Goal: Task Accomplishment & Management: Complete application form

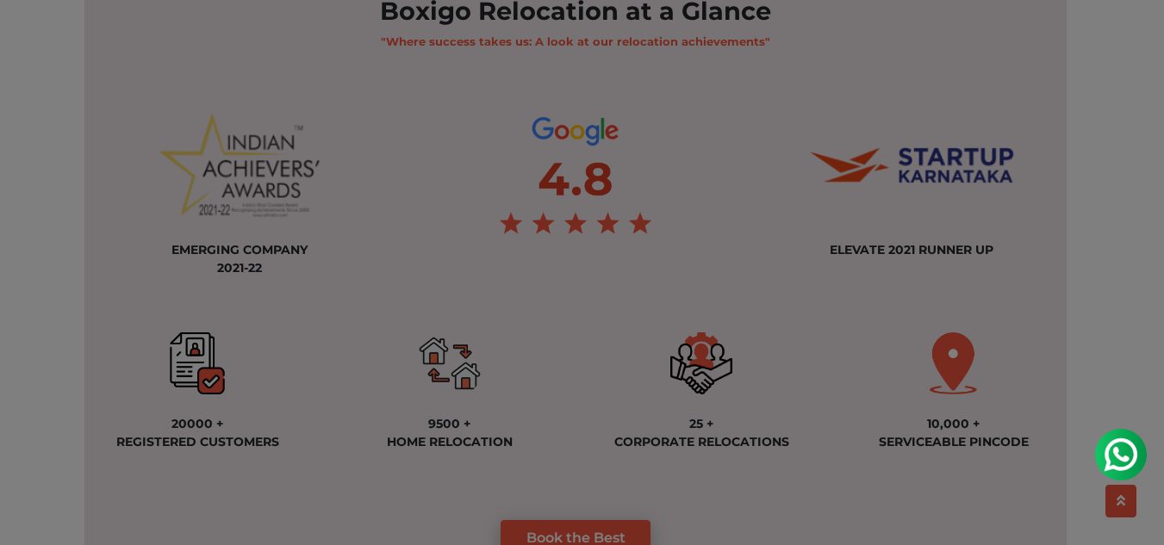
scroll to position [1268, 0]
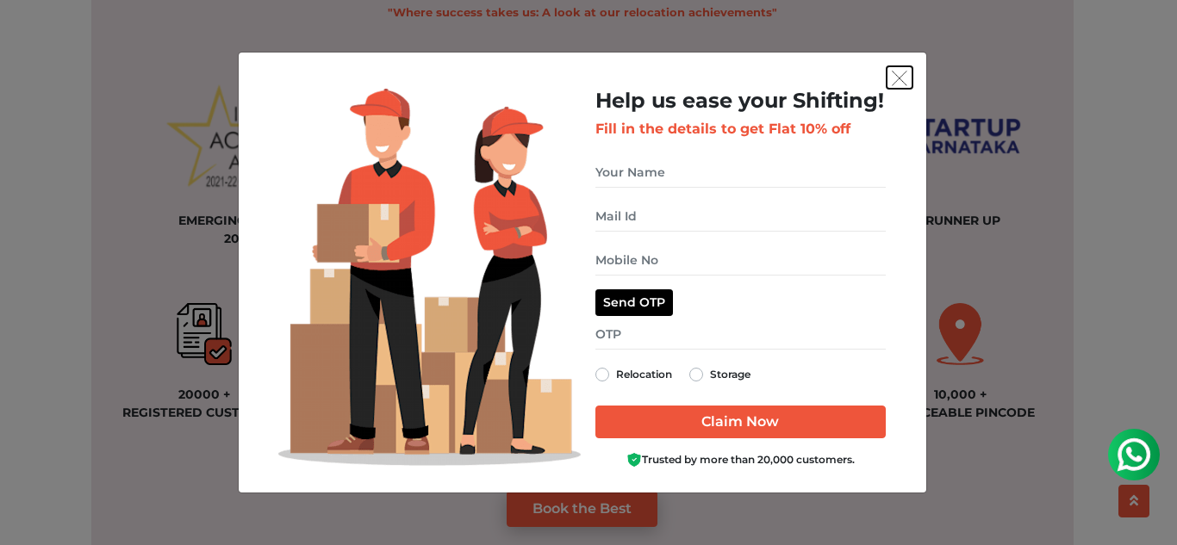
click at [897, 79] on img "get free quote dialog" at bounding box center [900, 79] width 16 height 16
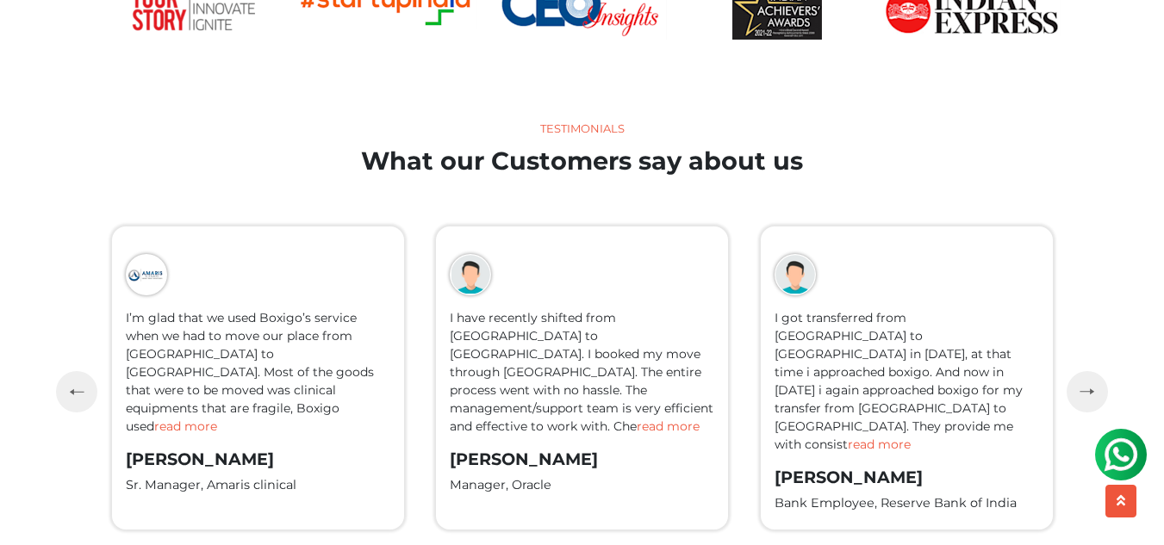
scroll to position [3738, 0]
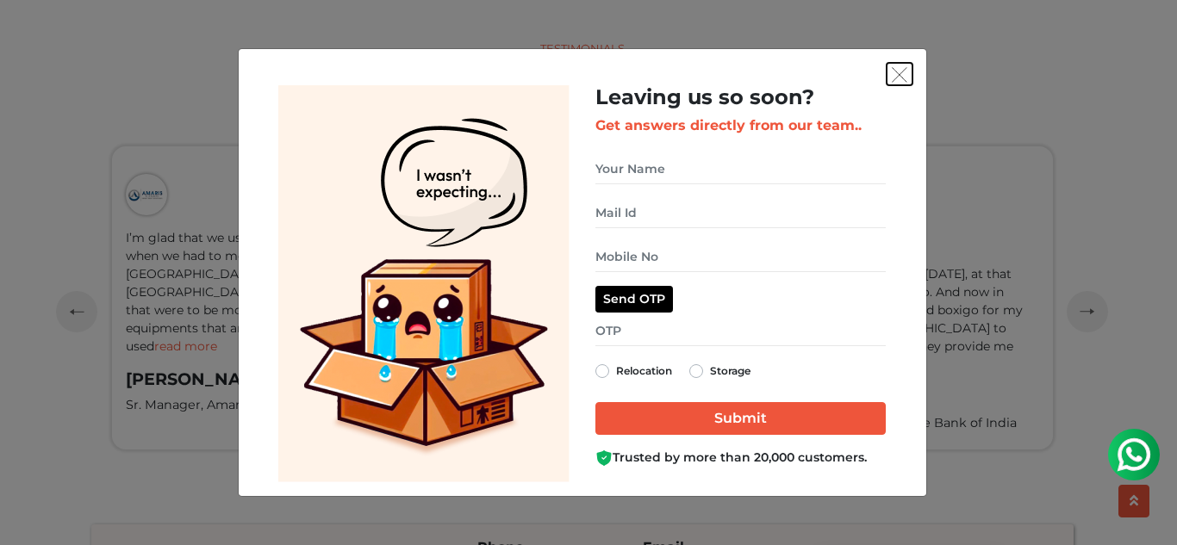
click at [906, 74] on img "get free quote dialog" at bounding box center [900, 75] width 16 height 16
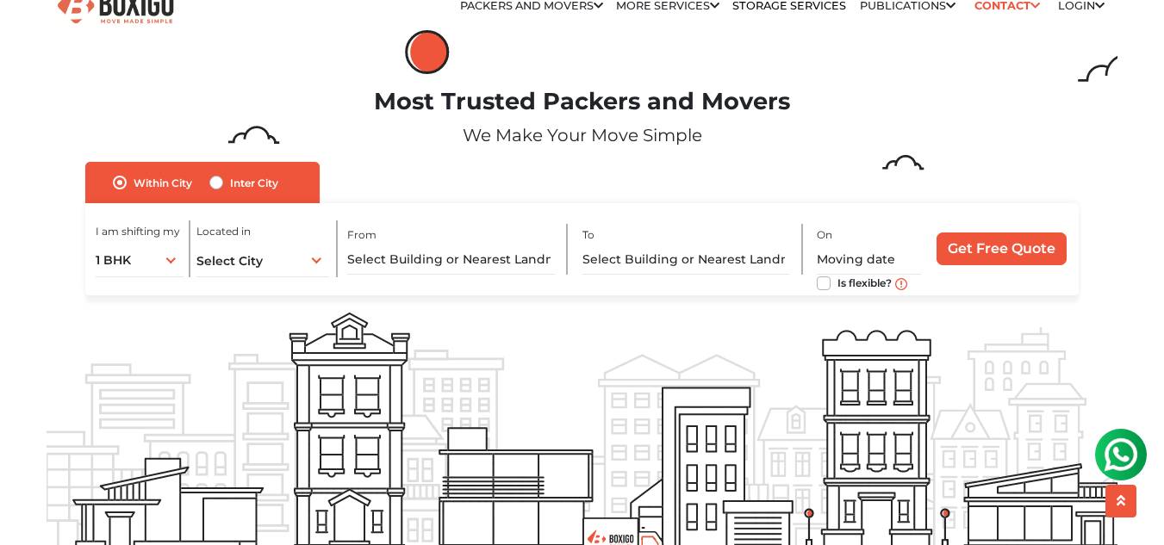
scroll to position [0, 0]
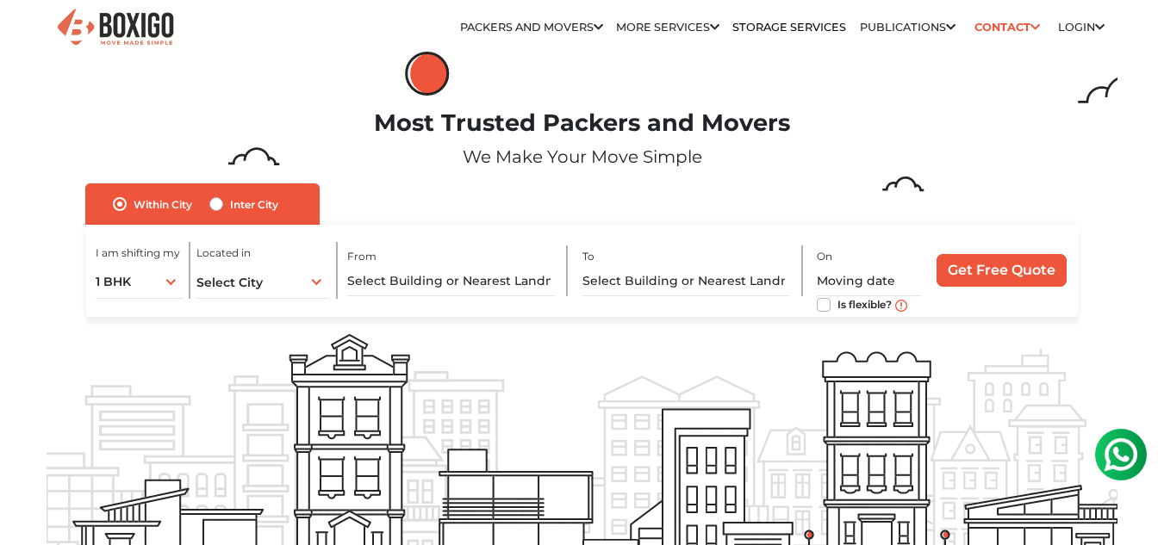
click at [230, 206] on label "Inter City" at bounding box center [254, 204] width 48 height 21
click at [220, 206] on input "Inter City" at bounding box center [216, 202] width 14 height 17
radio input "true"
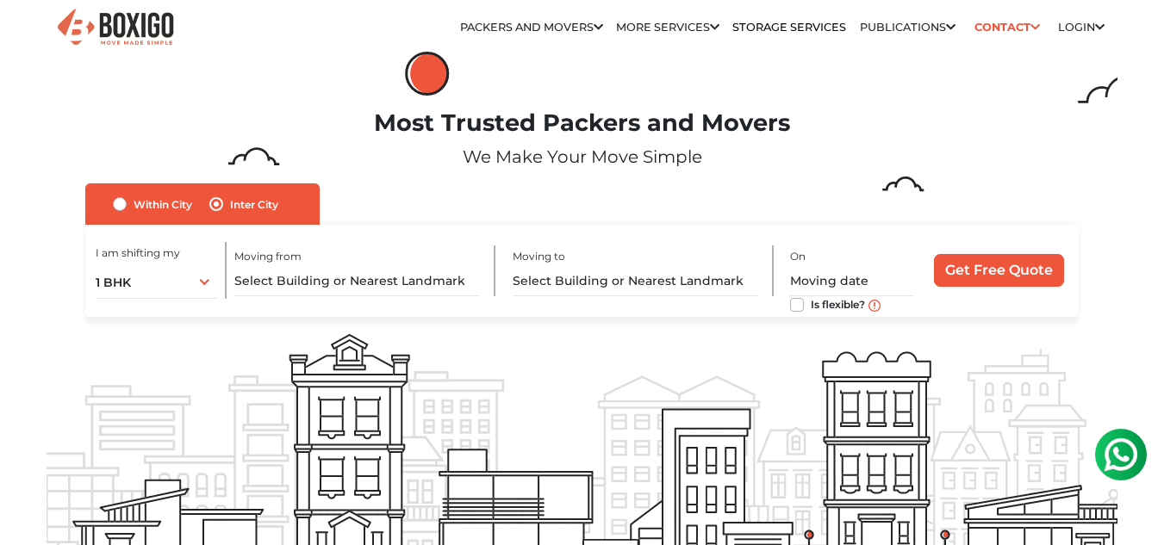
click at [134, 203] on label "Within City" at bounding box center [163, 204] width 59 height 21
click at [122, 203] on input "Within City" at bounding box center [120, 202] width 14 height 17
radio input "true"
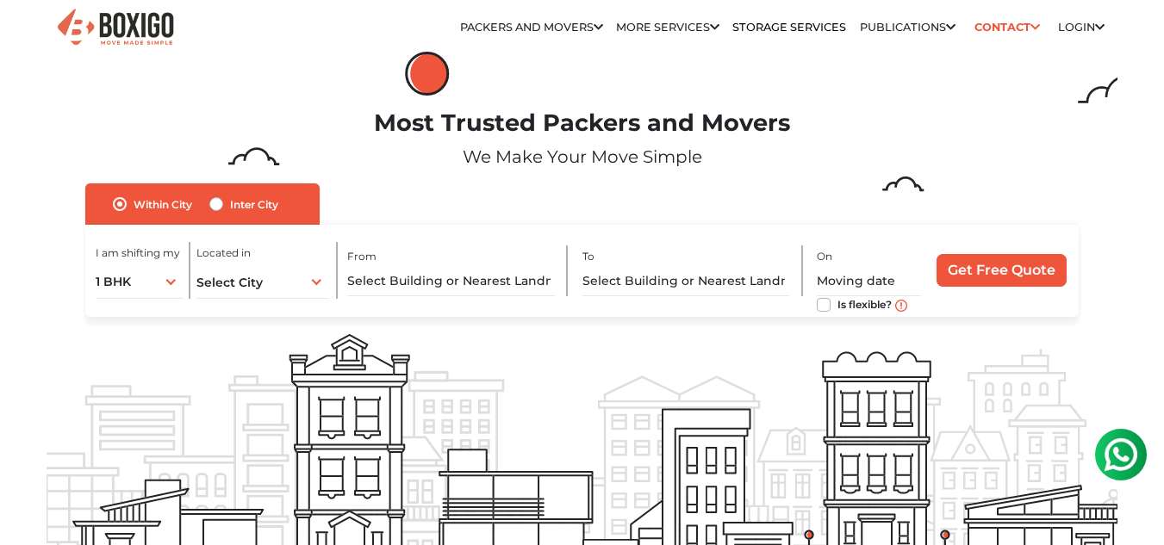
click at [230, 208] on label "Inter City" at bounding box center [254, 204] width 48 height 21
click at [217, 208] on input "Inter City" at bounding box center [216, 202] width 14 height 17
radio input "true"
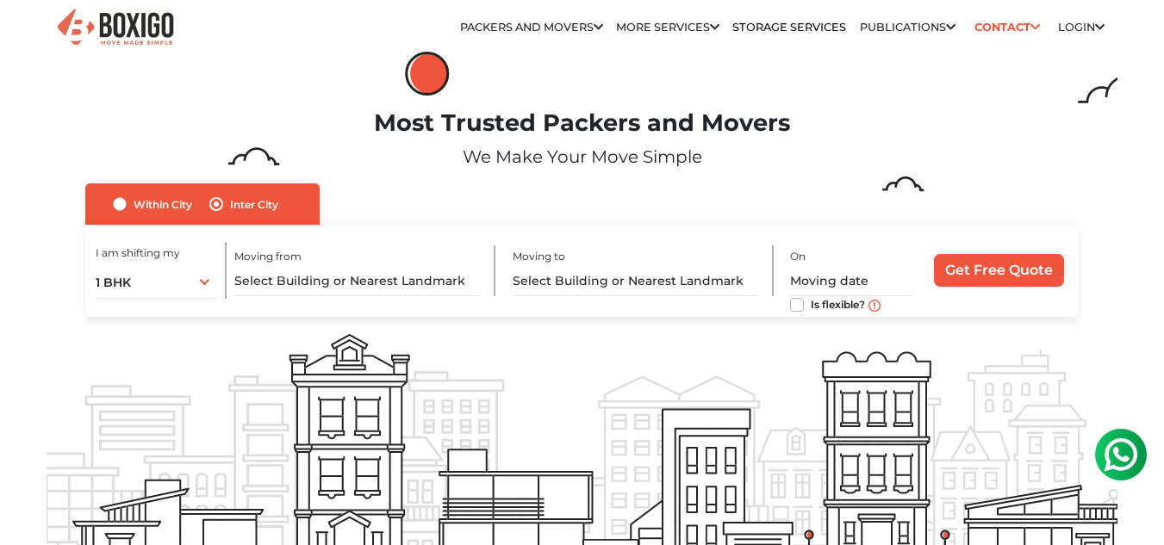
click at [134, 207] on label "Within City" at bounding box center [163, 204] width 59 height 21
click at [122, 207] on input "Within City" at bounding box center [120, 202] width 14 height 17
radio input "true"
